Goal: Task Accomplishment & Management: Manage account settings

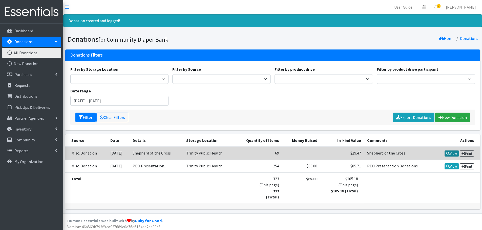
click at [421, 154] on link "View" at bounding box center [451, 154] width 14 height 6
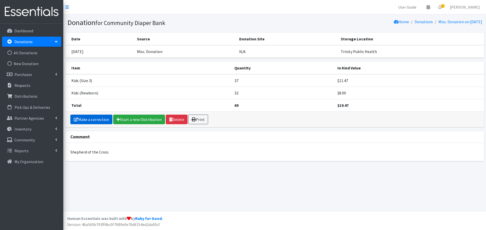
click at [95, 120] on link "Make a correction" at bounding box center [91, 120] width 42 height 10
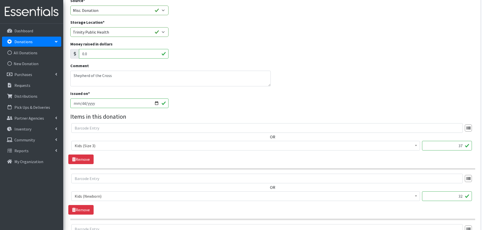
scroll to position [51, 0]
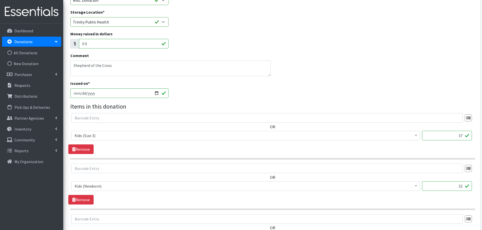
click at [461, 137] on input "37" at bounding box center [447, 136] width 50 height 10
click at [462, 136] on input "37" at bounding box center [447, 136] width 50 height 10
type input "38"
